Goal: Task Accomplishment & Management: Manage account settings

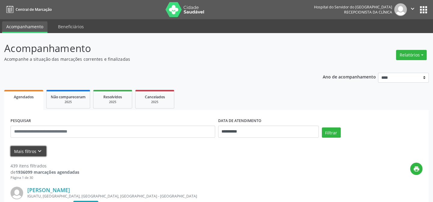
click at [36, 152] on icon "keyboard_arrow_down" at bounding box center [39, 151] width 7 height 7
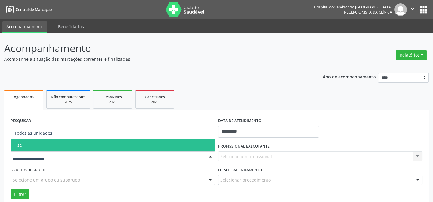
click at [28, 143] on span "Hse" at bounding box center [113, 145] width 204 height 12
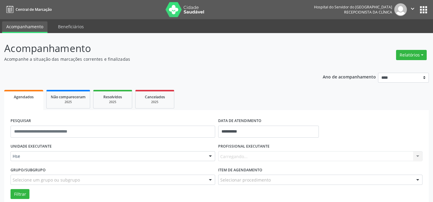
click at [39, 151] on div "Hse" at bounding box center [113, 156] width 205 height 10
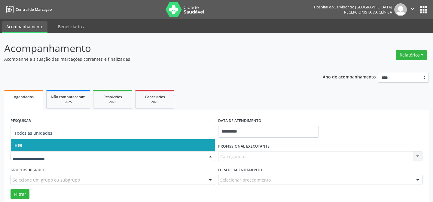
click at [35, 142] on span "Hse" at bounding box center [113, 145] width 204 height 12
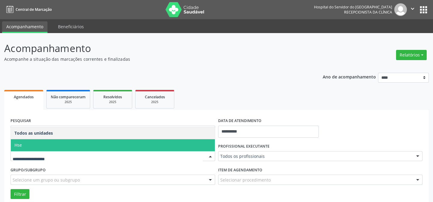
click at [38, 147] on span "Hse" at bounding box center [113, 145] width 204 height 12
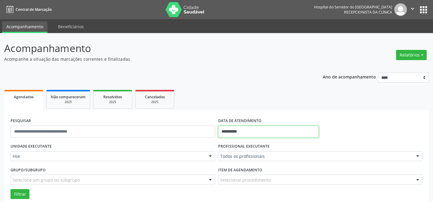
click at [258, 132] on input "**********" at bounding box center [268, 132] width 101 height 12
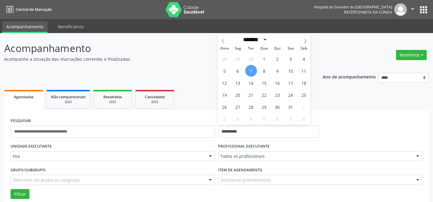
click at [251, 70] on span "7" at bounding box center [251, 71] width 12 height 12
type input "**********"
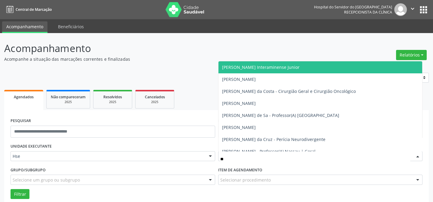
type input "***"
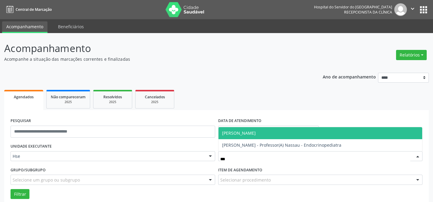
click at [245, 134] on span "[PERSON_NAME]" at bounding box center [239, 133] width 34 height 6
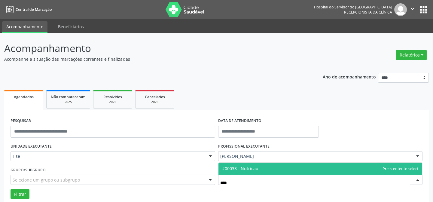
type input "*****"
click at [256, 168] on span "#00033 - Nutricao" at bounding box center [240, 169] width 36 height 6
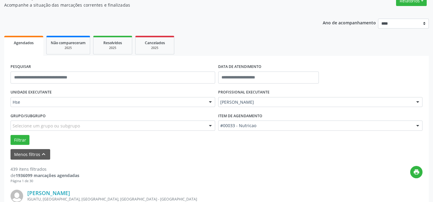
scroll to position [54, 0]
click at [21, 140] on button "Filtrar" at bounding box center [20, 140] width 19 height 10
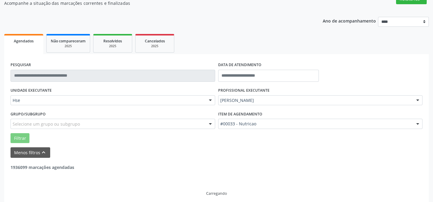
scroll to position [60, 0]
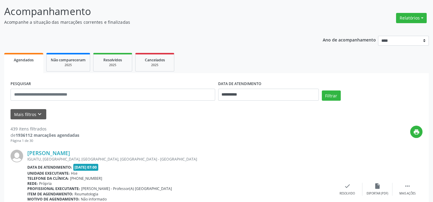
scroll to position [3, 0]
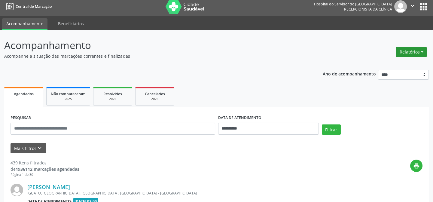
click at [410, 50] on button "Relatórios" at bounding box center [411, 52] width 31 height 10
click at [374, 64] on link "Agendamentos" at bounding box center [394, 64] width 65 height 8
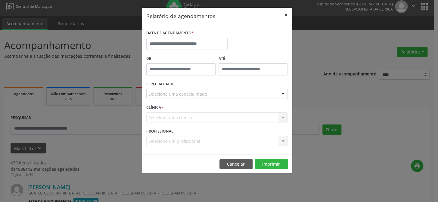
drag, startPoint x: 286, startPoint y: 15, endPoint x: 222, endPoint y: 30, distance: 65.5
click at [286, 16] on button "×" at bounding box center [286, 15] width 12 height 15
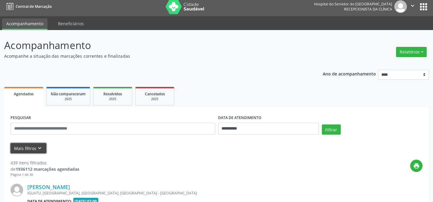
click at [19, 149] on button "Mais filtros keyboard_arrow_down" at bounding box center [29, 148] width 36 height 11
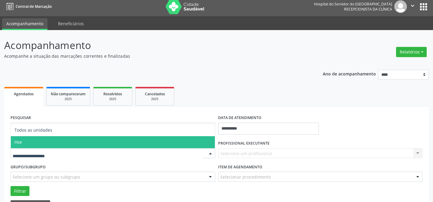
click at [32, 142] on span "Hse" at bounding box center [113, 142] width 204 height 12
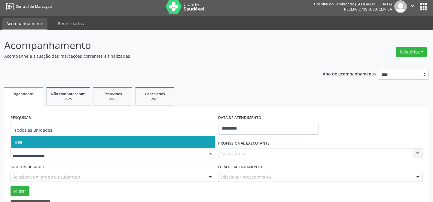
drag, startPoint x: 35, startPoint y: 152, endPoint x: 35, endPoint y: 147, distance: 5.1
click at [33, 143] on span "Hse" at bounding box center [113, 142] width 204 height 12
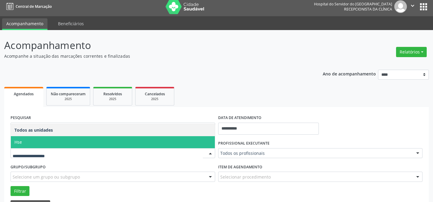
click at [21, 137] on span "Hse" at bounding box center [113, 142] width 204 height 12
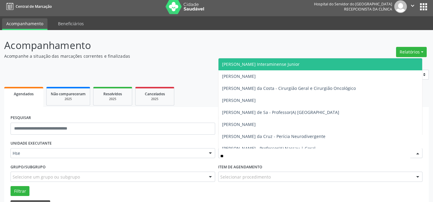
type input "***"
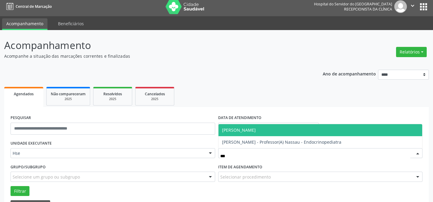
click at [256, 126] on span "[PERSON_NAME]" at bounding box center [321, 130] width 204 height 12
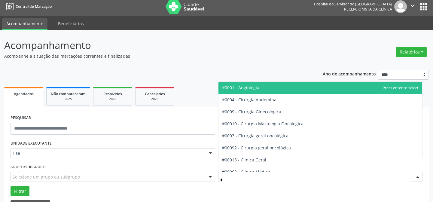
type input "**"
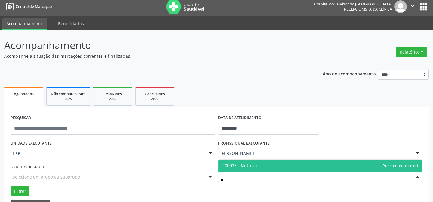
click at [254, 163] on span "#00033 - Nutricao" at bounding box center [240, 166] width 36 height 6
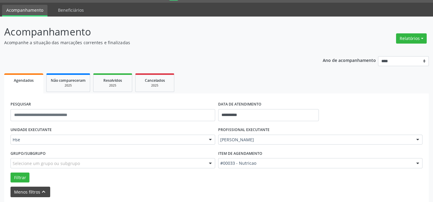
scroll to position [30, 0]
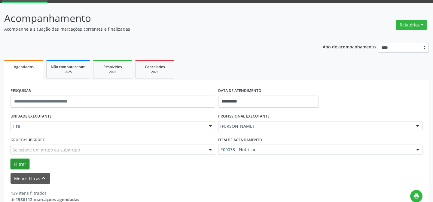
click at [18, 162] on button "Filtrar" at bounding box center [20, 164] width 19 height 10
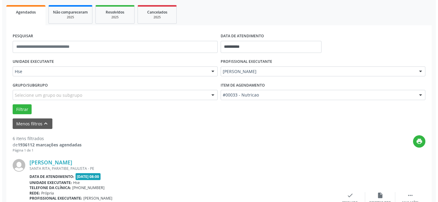
scroll to position [167, 0]
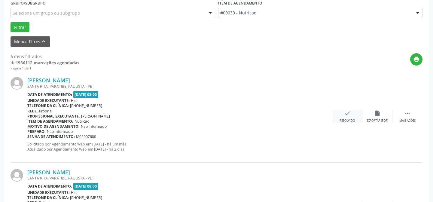
click at [352, 114] on div "check Resolvido" at bounding box center [348, 116] width 30 height 13
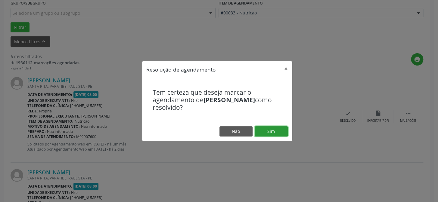
click at [267, 132] on button "Sim" at bounding box center [270, 131] width 33 height 10
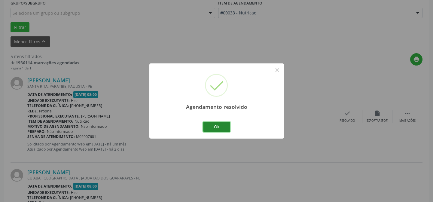
click at [216, 123] on button "Ok" at bounding box center [216, 127] width 27 height 10
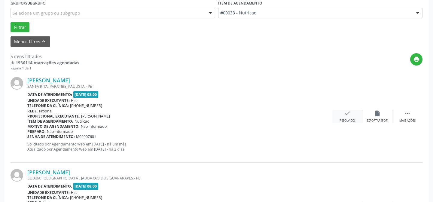
click at [348, 115] on icon "check" at bounding box center [347, 113] width 7 height 7
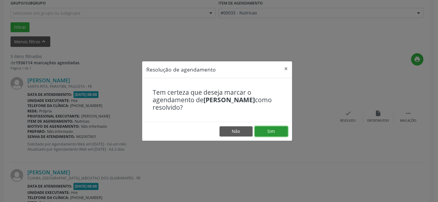
click at [273, 132] on button "Sim" at bounding box center [270, 131] width 33 height 10
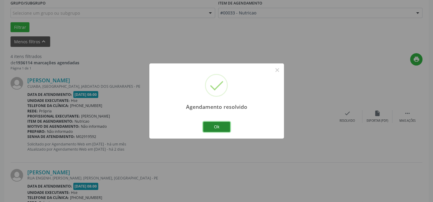
click at [224, 126] on button "Ok" at bounding box center [216, 127] width 27 height 10
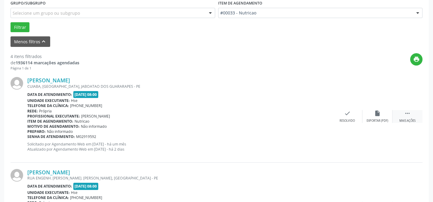
click at [409, 114] on icon "" at bounding box center [408, 113] width 7 height 7
click at [370, 114] on div "alarm_off Não compareceu" at bounding box center [378, 116] width 30 height 13
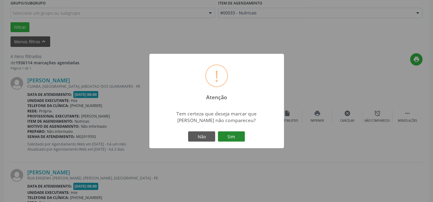
click at [231, 135] on button "Sim" at bounding box center [231, 136] width 27 height 10
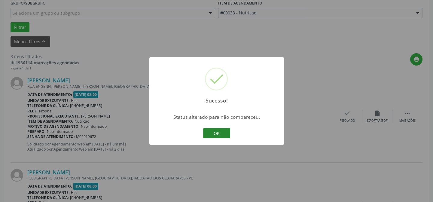
click at [214, 131] on button "OK" at bounding box center [216, 133] width 27 height 10
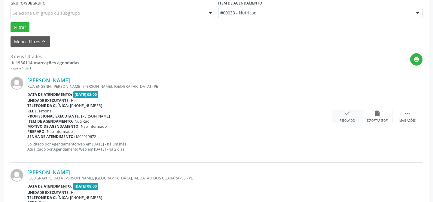
click at [352, 111] on div "check Resolvido" at bounding box center [348, 116] width 30 height 13
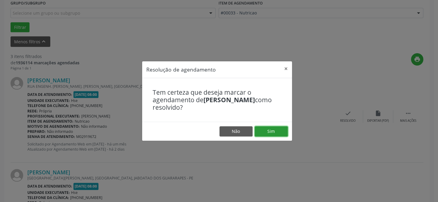
drag, startPoint x: 266, startPoint y: 129, endPoint x: 263, endPoint y: 135, distance: 6.8
click at [266, 128] on button "Sim" at bounding box center [270, 131] width 33 height 10
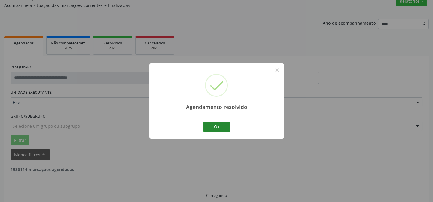
scroll to position [60, 0]
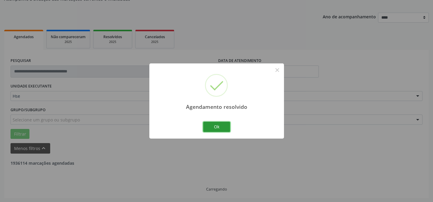
drag, startPoint x: 214, startPoint y: 128, endPoint x: 217, endPoint y: 131, distance: 3.7
click at [215, 128] on button "Ok" at bounding box center [216, 127] width 27 height 10
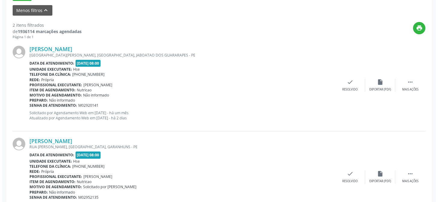
scroll to position [229, 0]
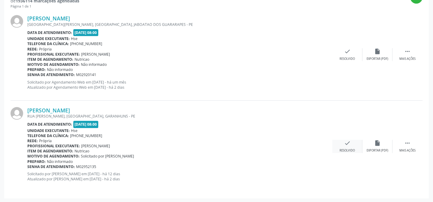
click at [345, 147] on div "check Resolvido" at bounding box center [348, 146] width 30 height 13
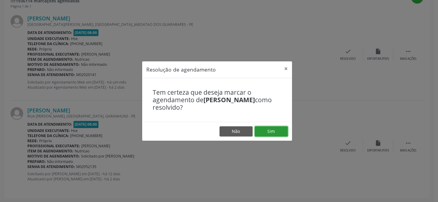
click at [267, 131] on button "Sim" at bounding box center [270, 131] width 33 height 10
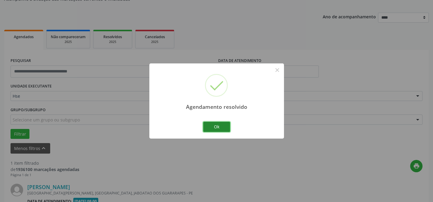
scroll to position [137, 0]
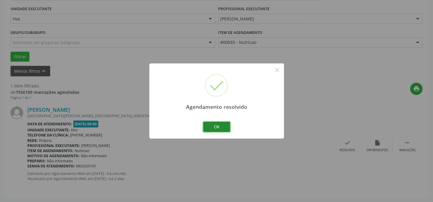
click at [224, 128] on button "Ok" at bounding box center [216, 127] width 27 height 10
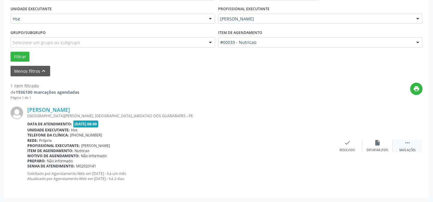
click at [415, 147] on div " Mais ações" at bounding box center [408, 146] width 30 height 13
click at [376, 146] on div "alarm_off Não compareceu" at bounding box center [378, 146] width 30 height 13
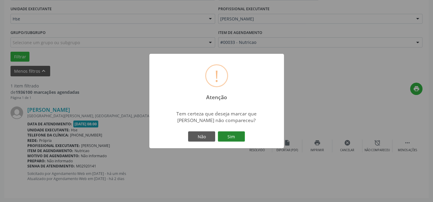
click at [229, 137] on button "Sim" at bounding box center [231, 136] width 27 height 10
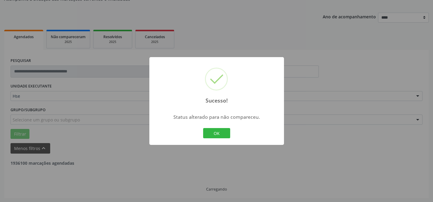
scroll to position [41, 0]
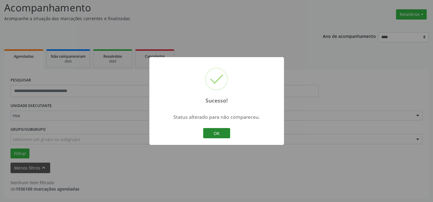
click at [214, 128] on button "OK" at bounding box center [216, 133] width 27 height 10
